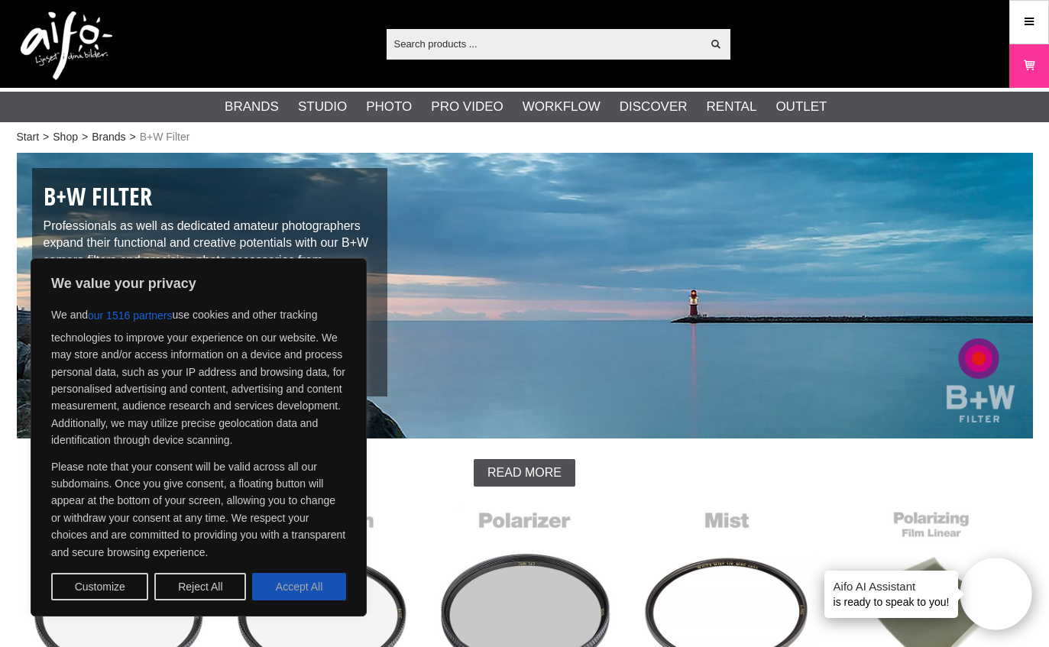
click at [277, 589] on button "Accept All" at bounding box center [299, 587] width 94 height 28
checkbox input "true"
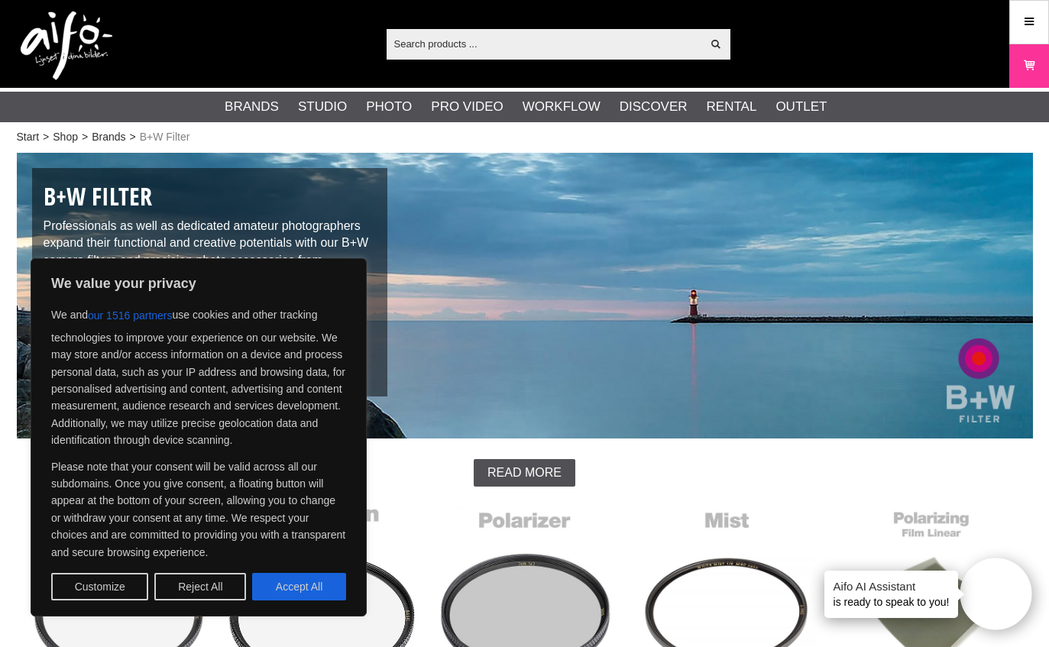
checkbox input "true"
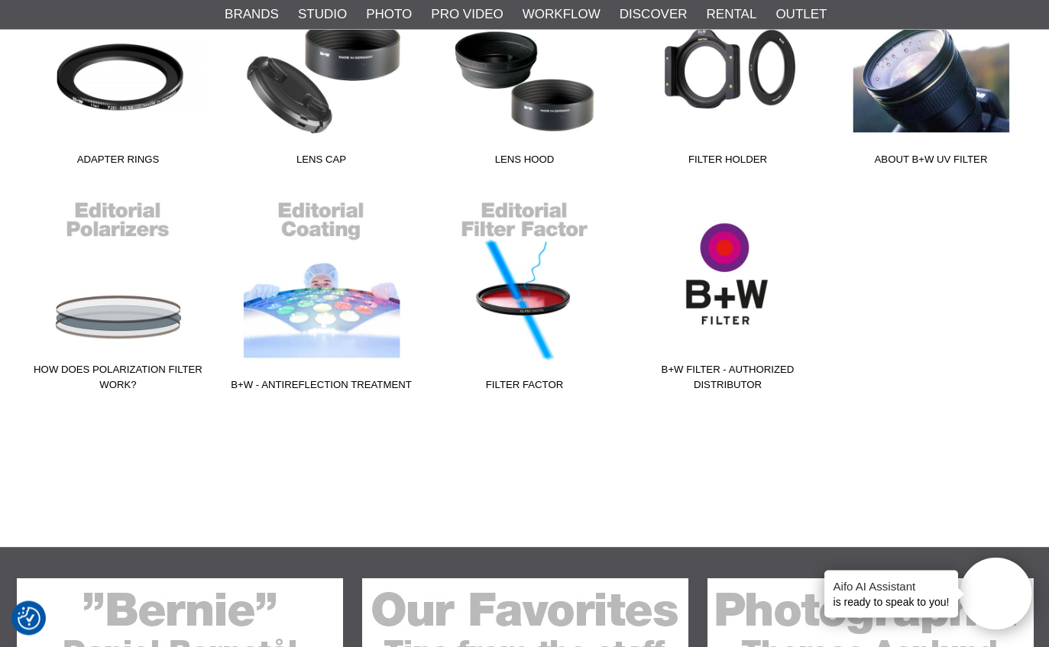
scroll to position [1212, 0]
click at [692, 310] on link "B+W Filter - Authorized Distributor" at bounding box center [728, 295] width 203 height 206
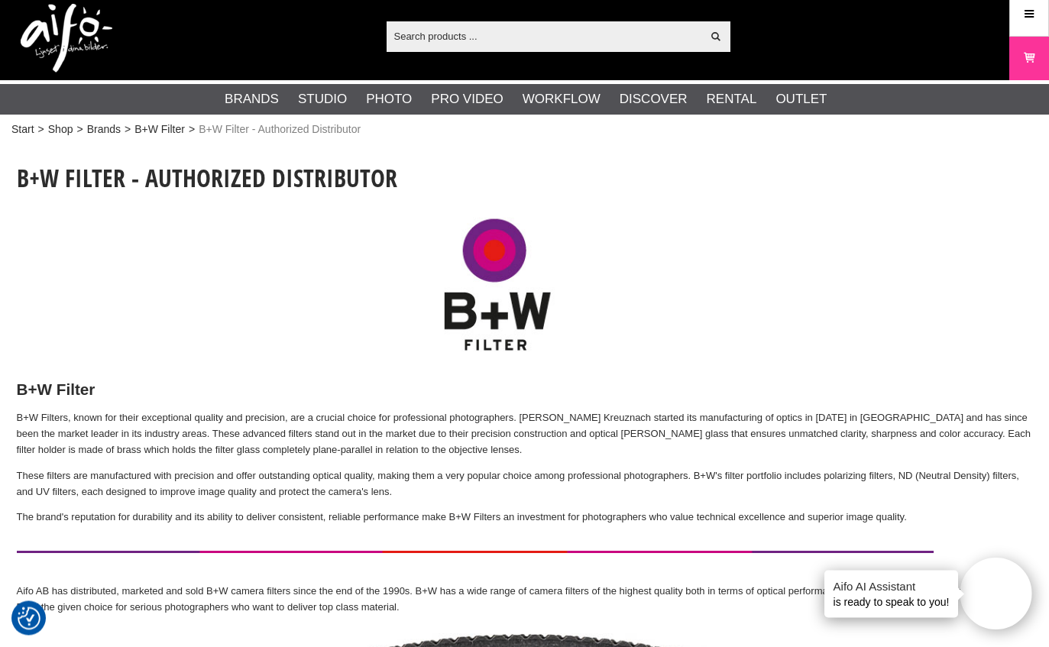
scroll to position [8, 0]
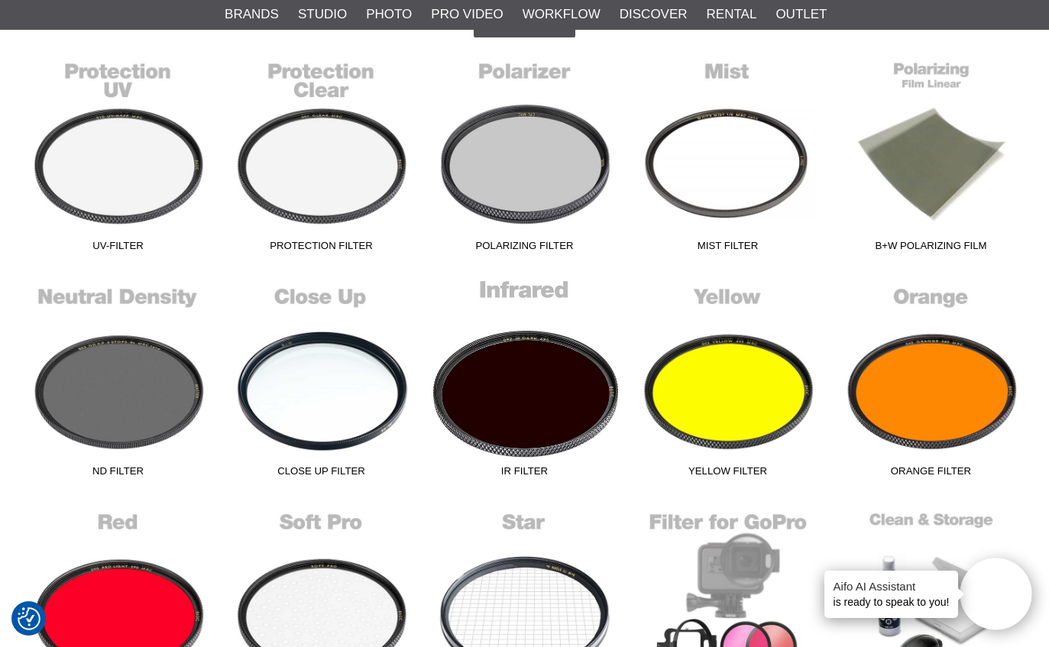
scroll to position [416, 0]
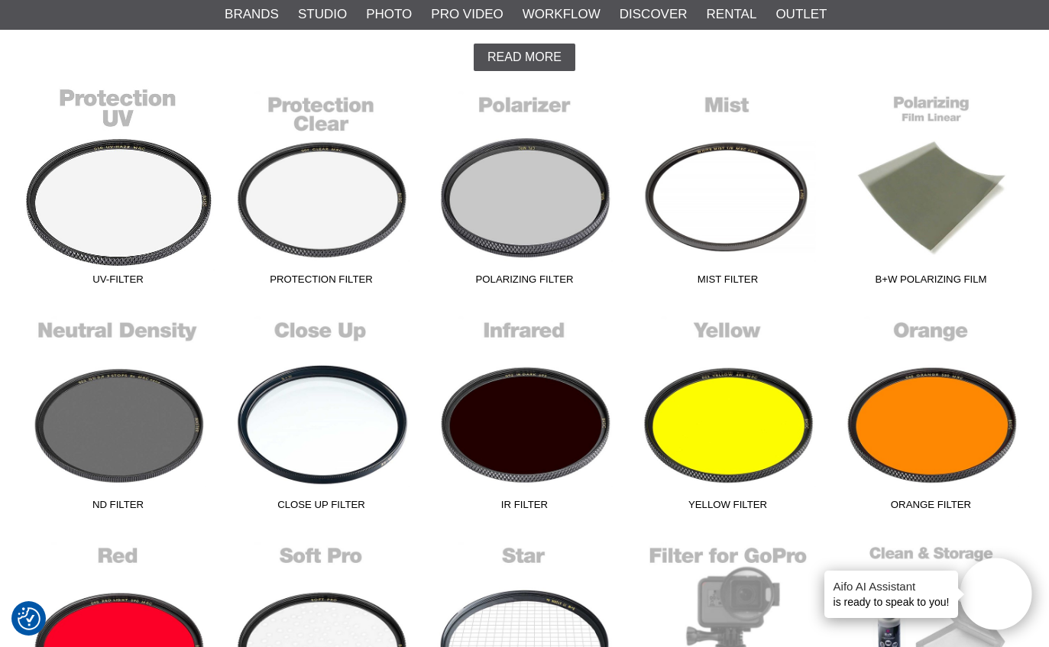
click at [124, 193] on link "UV-Filter" at bounding box center [118, 189] width 203 height 206
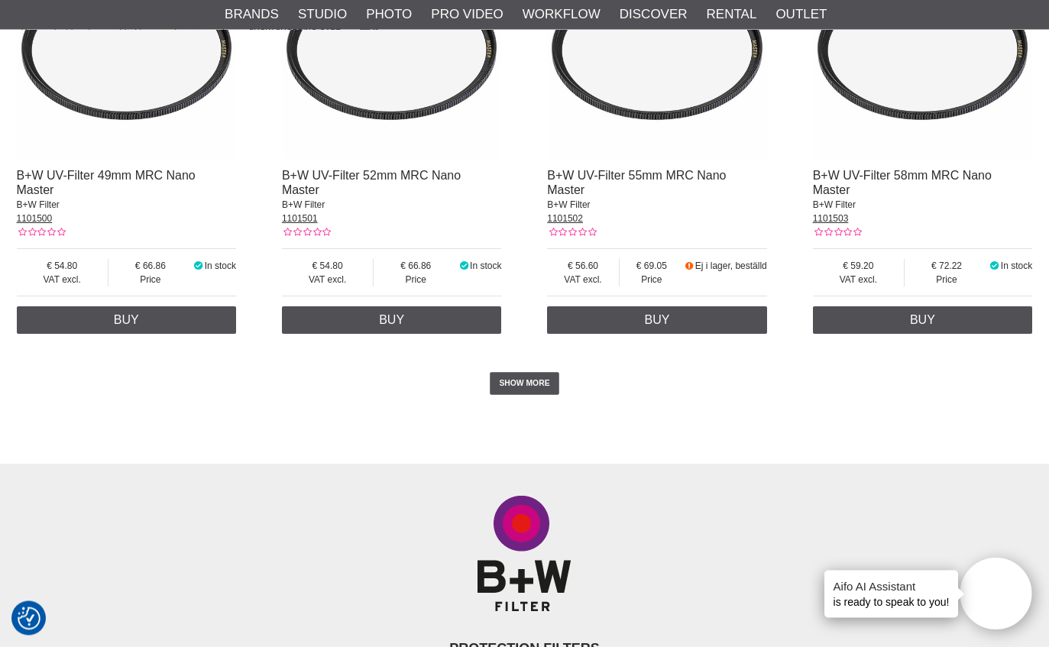
scroll to position [3098, 0]
click at [522, 395] on link "SHOW MORE" at bounding box center [525, 383] width 70 height 23
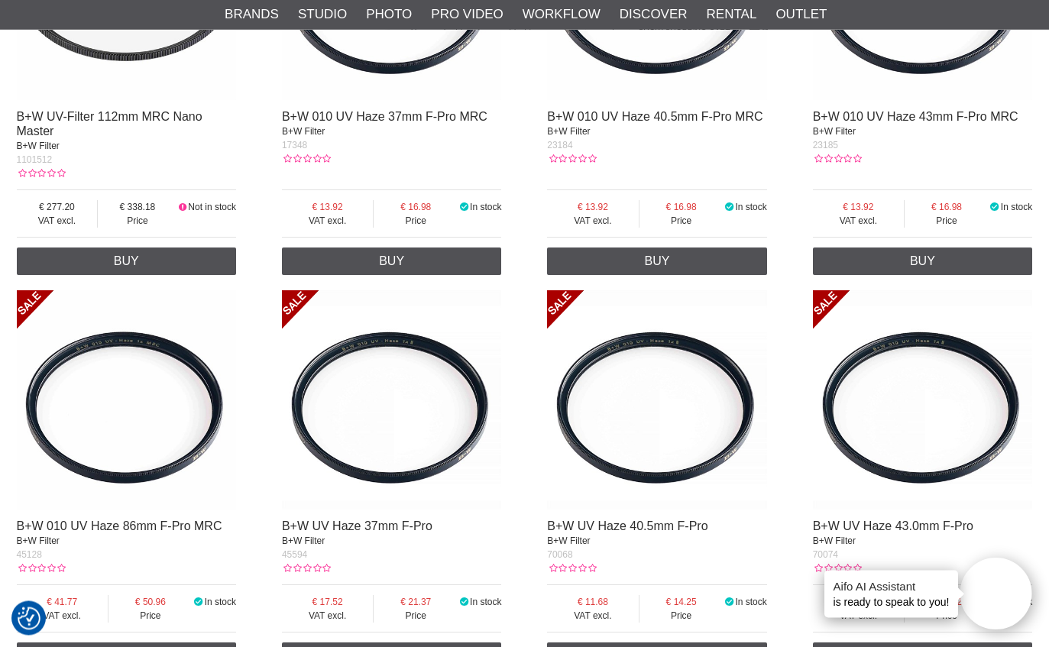
scroll to position [4257, 0]
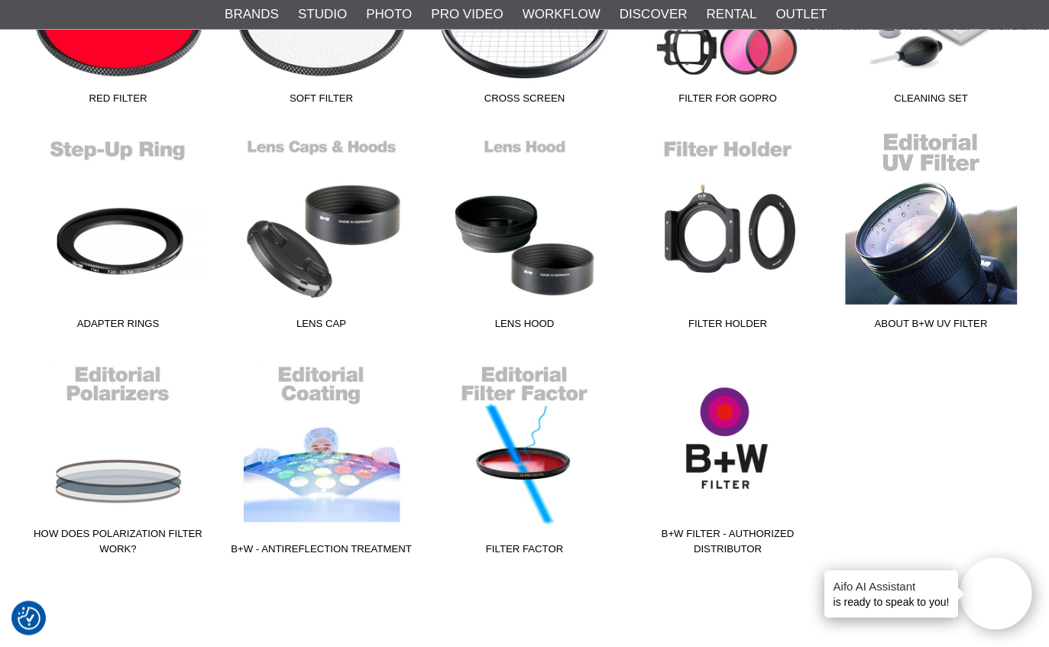
scroll to position [1048, 0]
click at [945, 216] on link "About B+W UV Filter" at bounding box center [931, 234] width 203 height 206
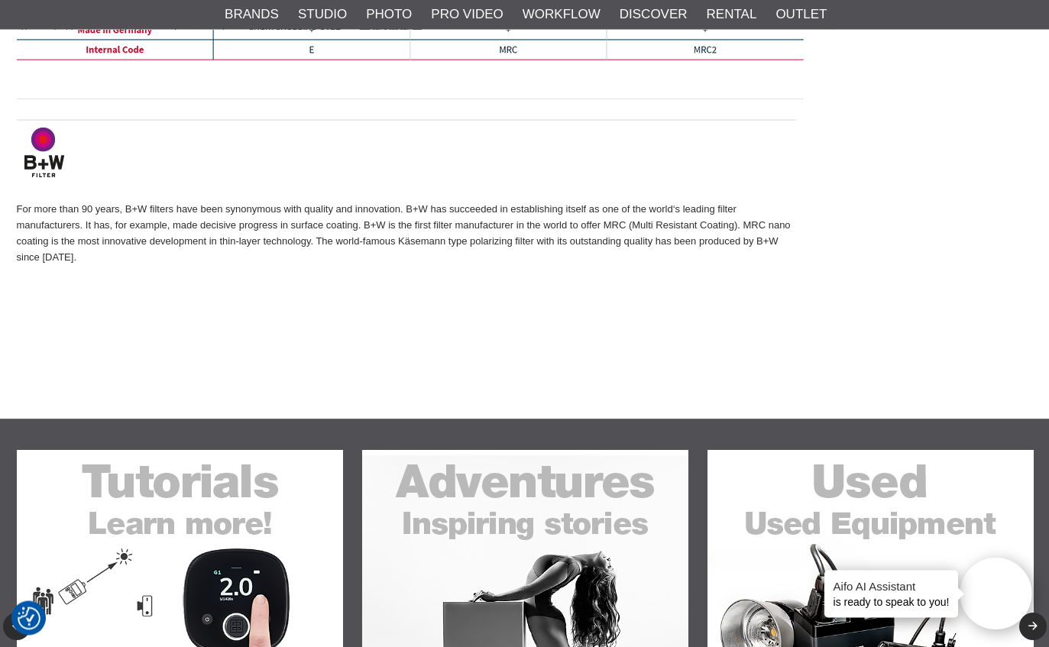
scroll to position [3980, 0]
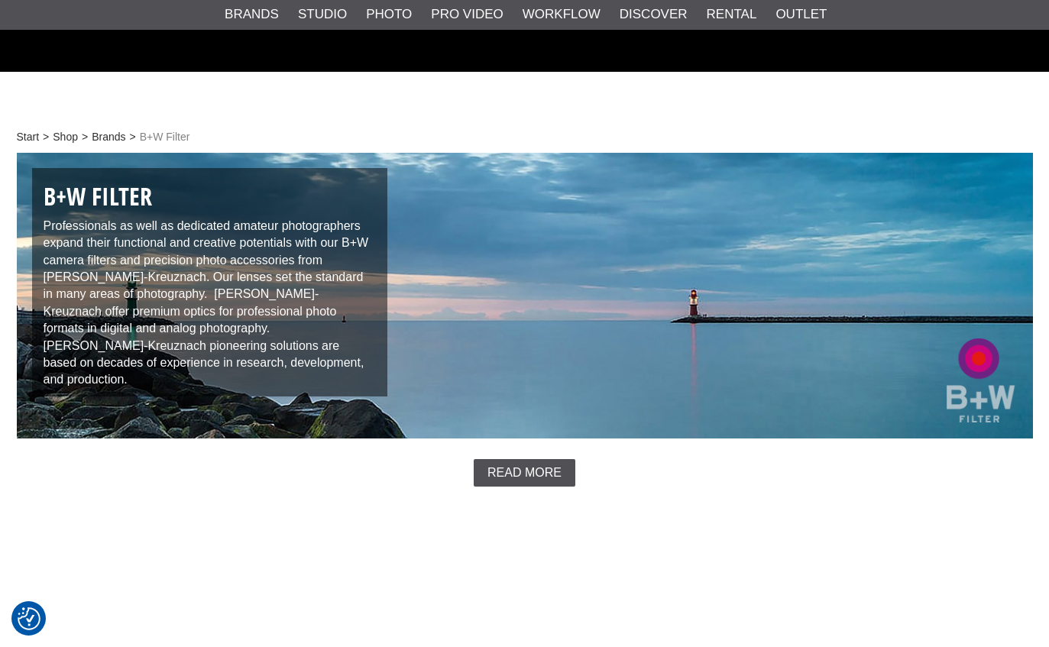
scroll to position [1098, 0]
